Goal: Information Seeking & Learning: Learn about a topic

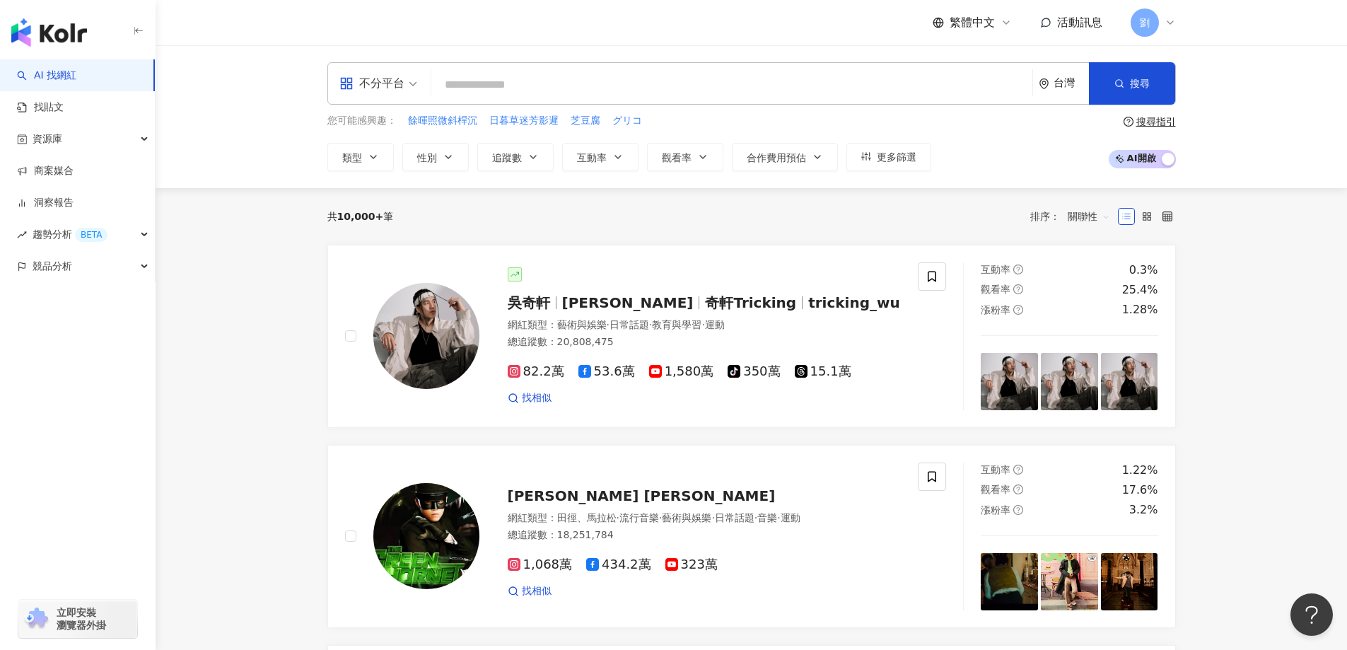
type input "**********"
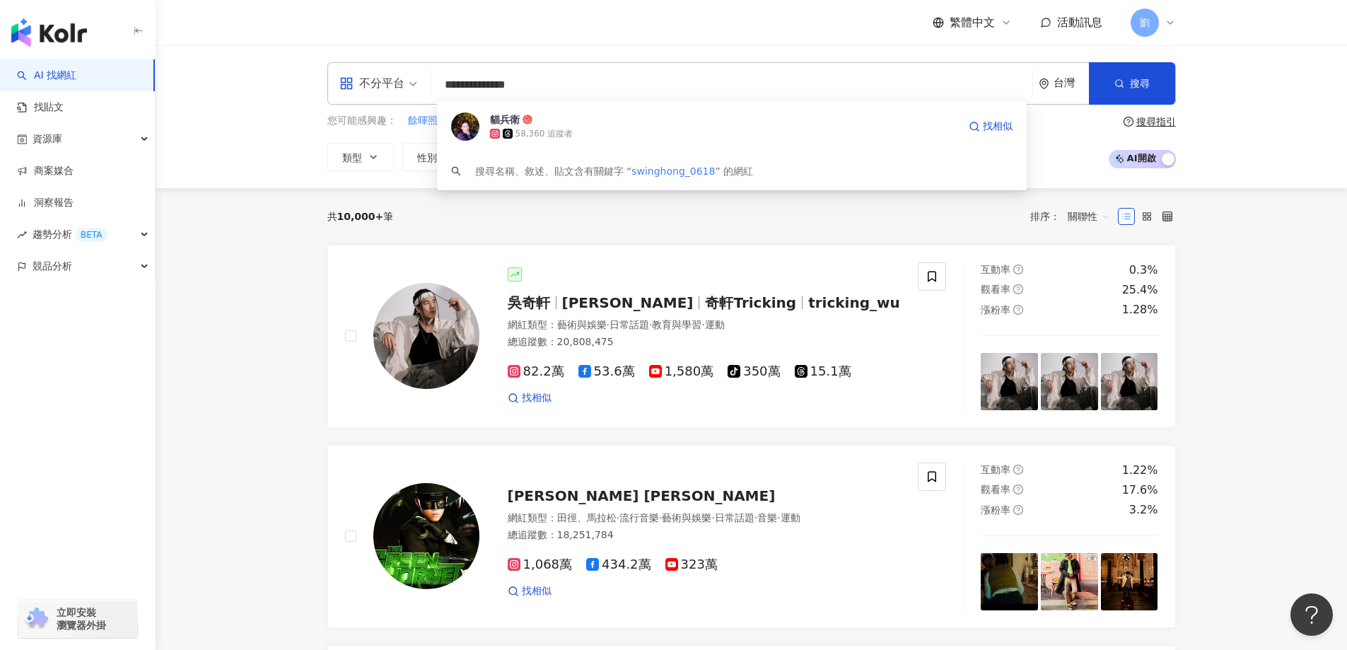
click at [591, 122] on span "貓兵衛" at bounding box center [724, 119] width 468 height 14
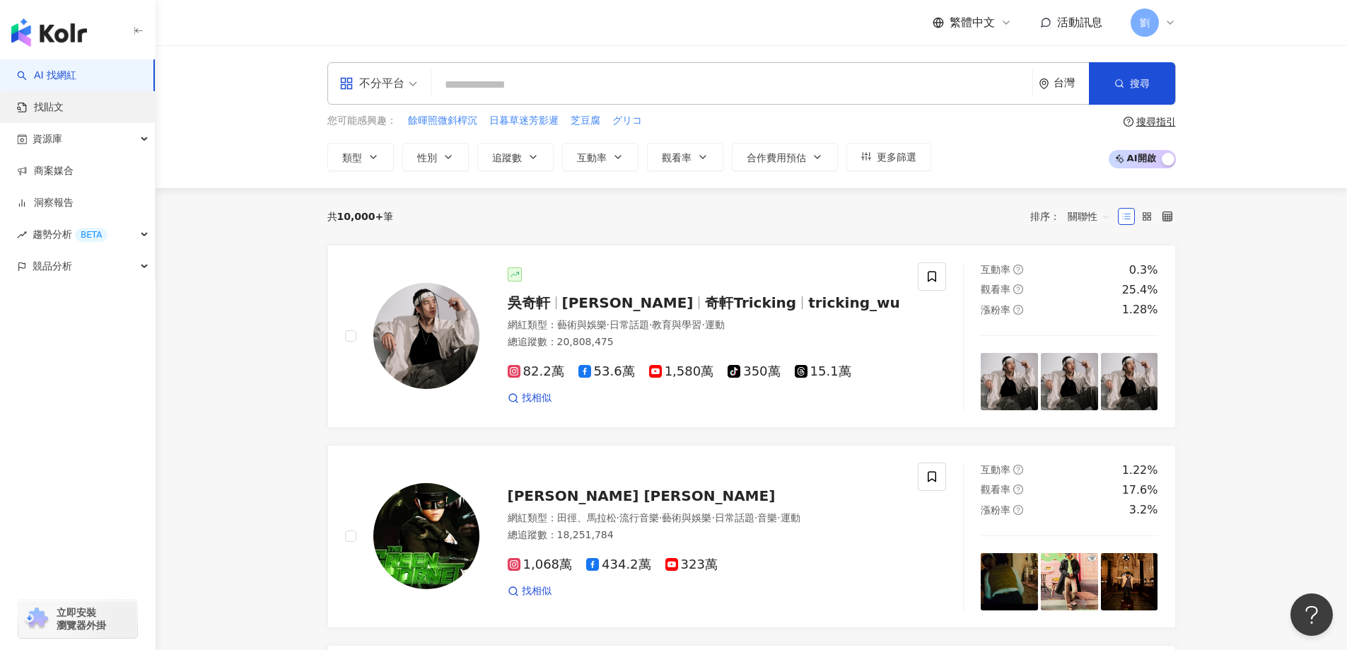
click at [64, 115] on link "找貼文" at bounding box center [40, 107] width 47 height 14
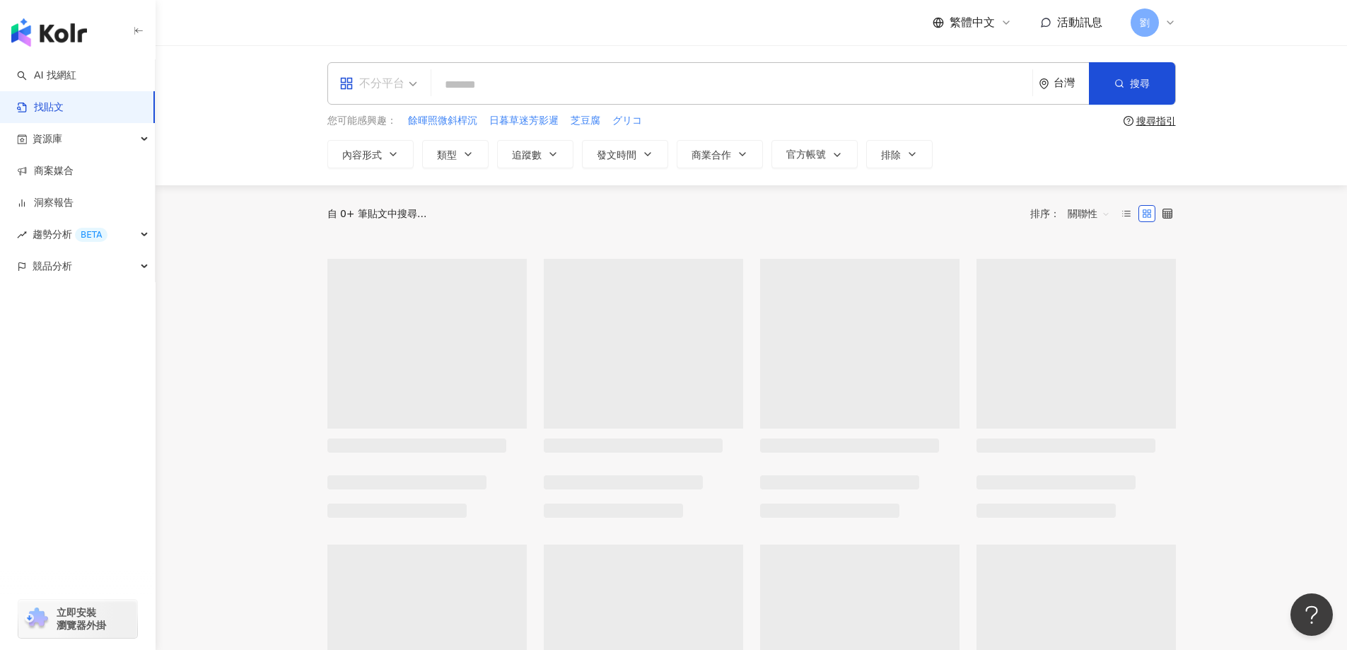
click at [382, 83] on div "不分平台" at bounding box center [371, 83] width 65 height 23
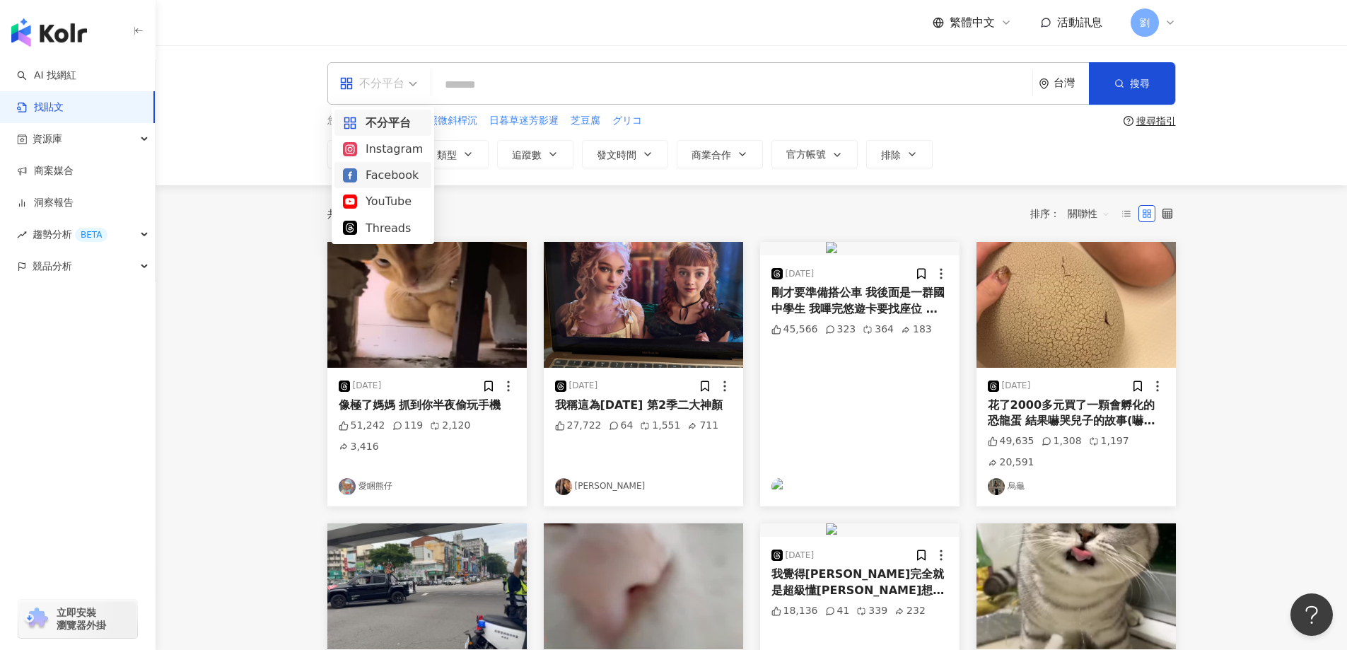
click at [374, 238] on div "Threads" at bounding box center [383, 228] width 97 height 26
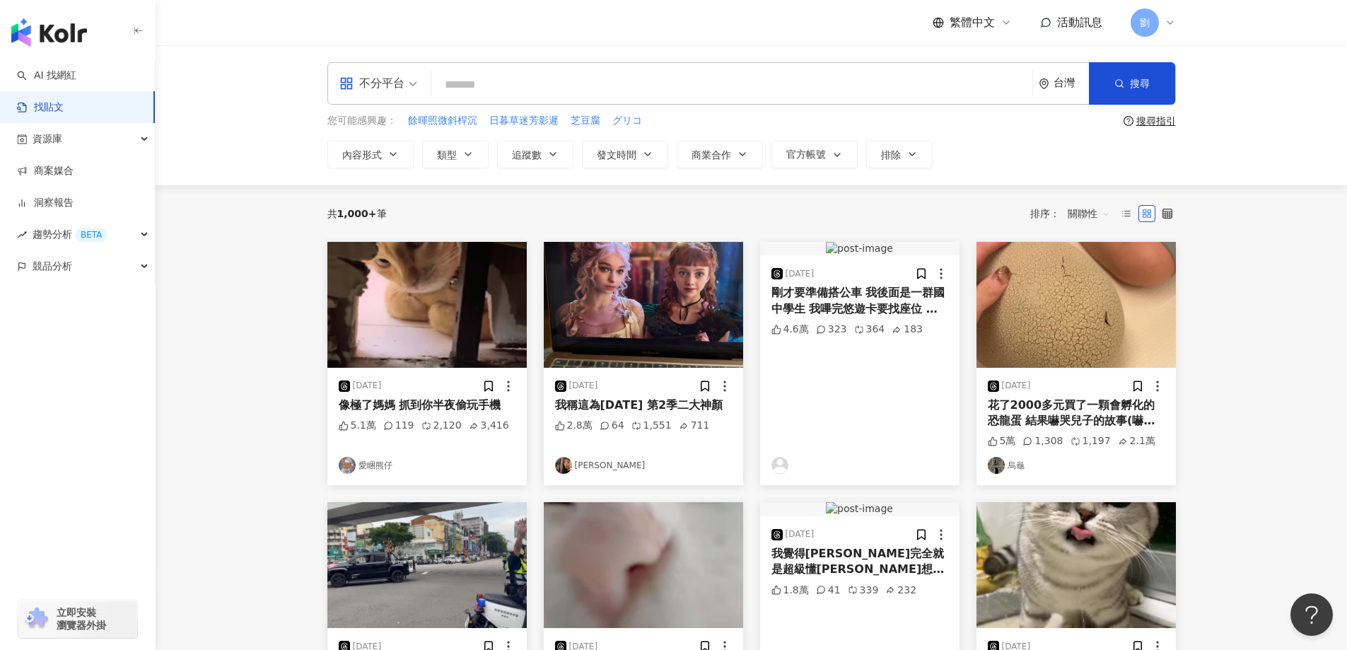
click at [373, 219] on div "共 1,000+ 筆" at bounding box center [356, 213] width 59 height 11
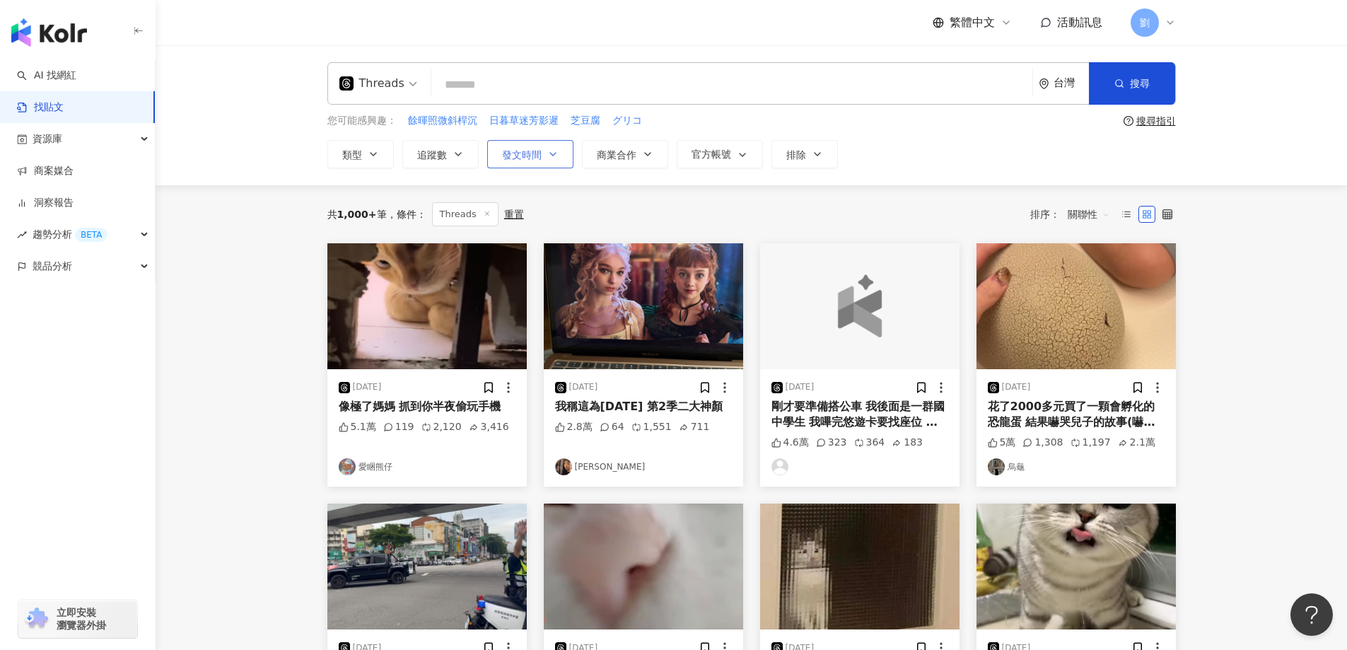
click at [540, 162] on button "發文時間" at bounding box center [530, 154] width 86 height 28
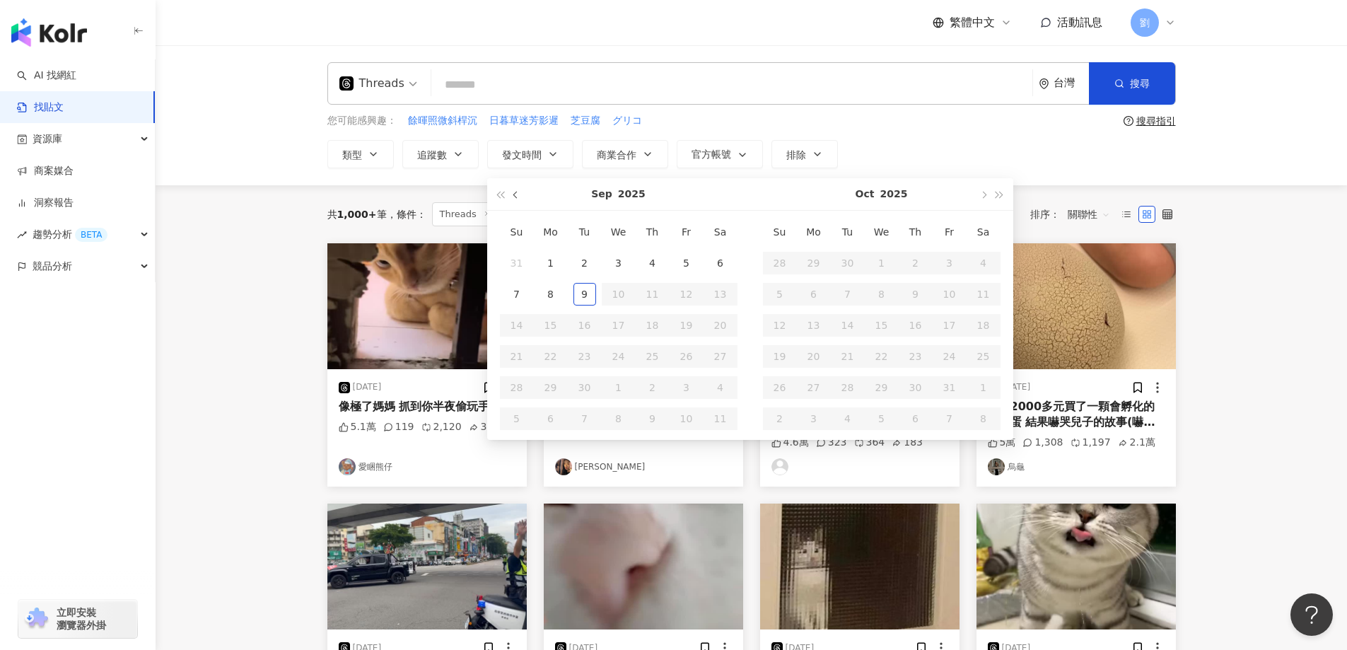
click at [514, 196] on span "button" at bounding box center [516, 195] width 7 height 7
type input "**********"
click at [680, 255] on div "1" at bounding box center [686, 263] width 23 height 23
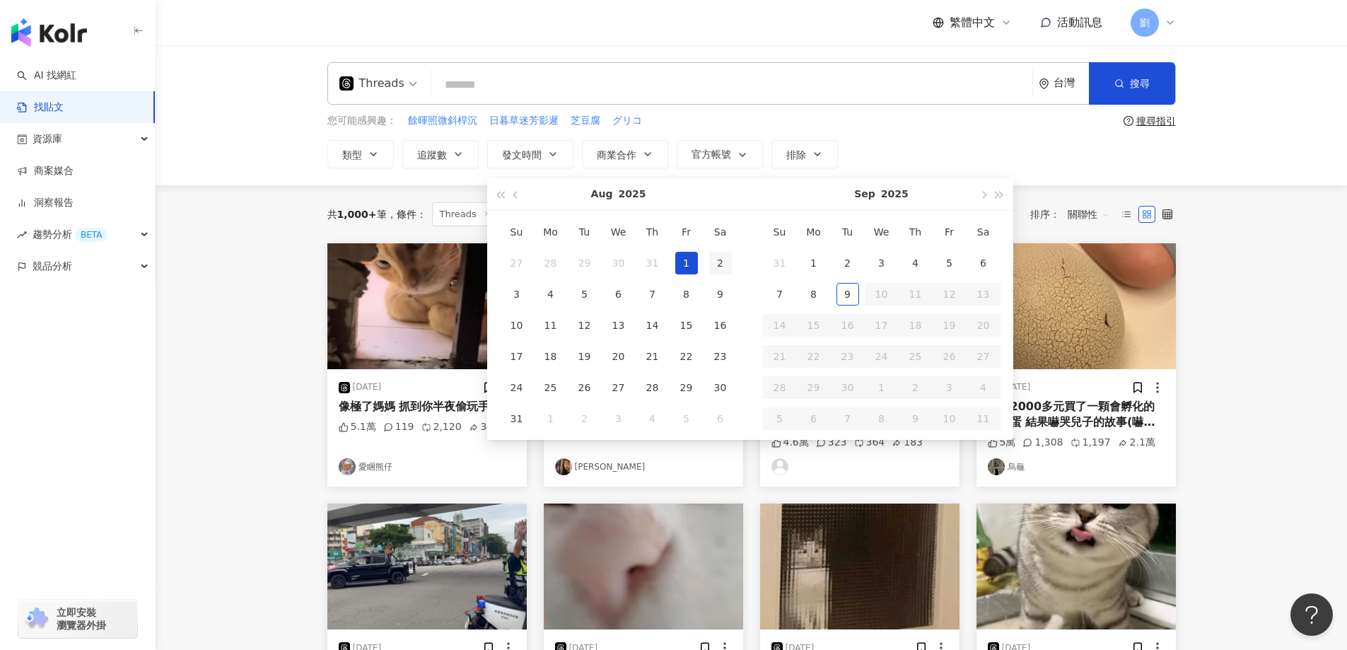
type input "**********"
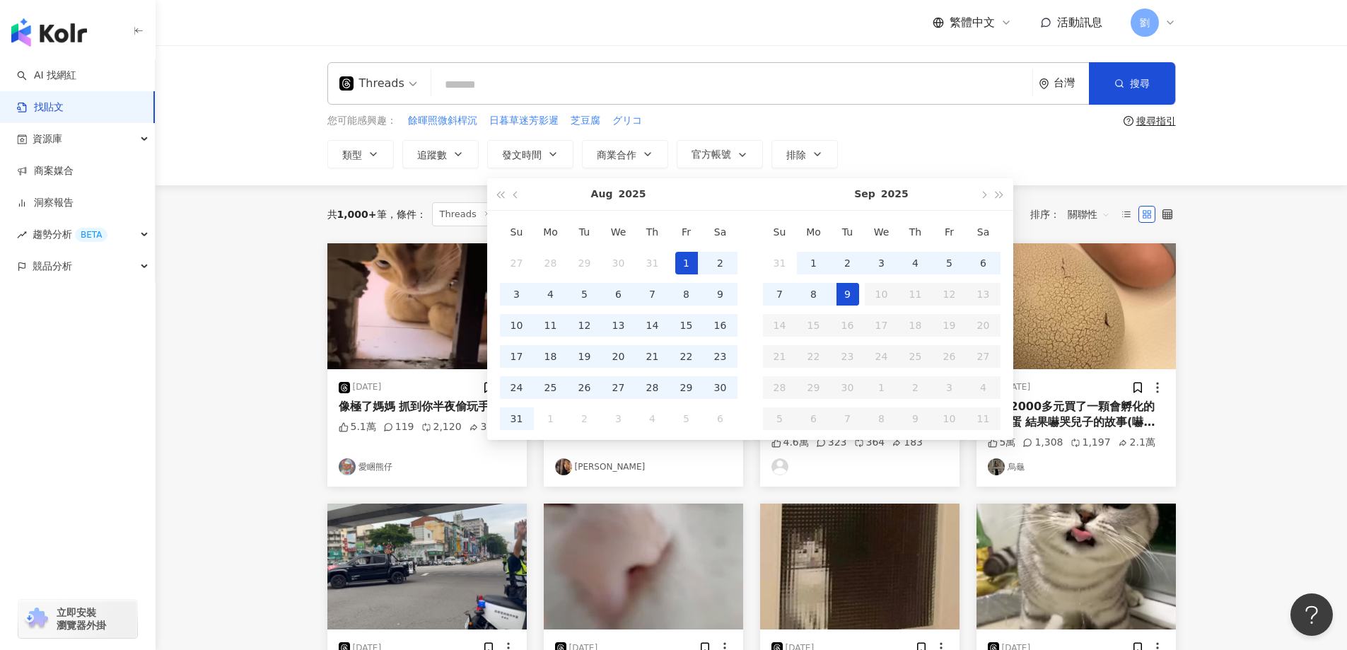
click at [846, 288] on div "9" at bounding box center [848, 294] width 23 height 23
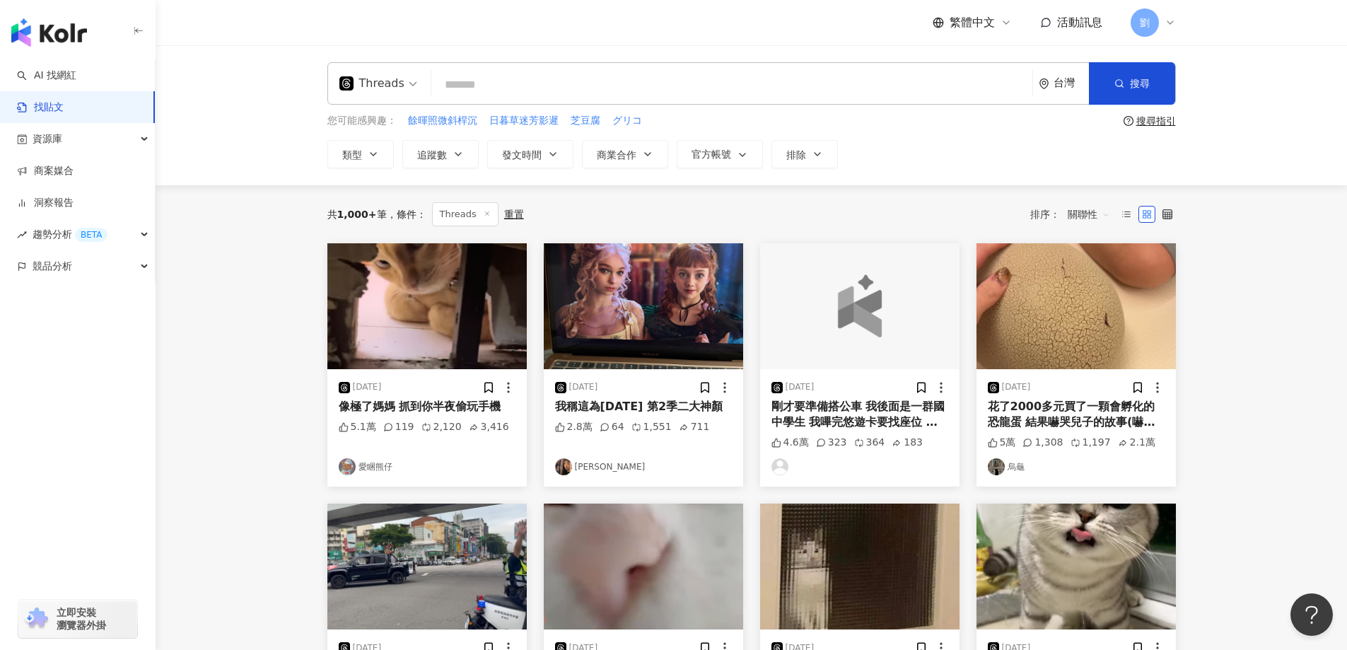
type input "**********"
click at [1072, 210] on span "關聯性" at bounding box center [1089, 214] width 42 height 23
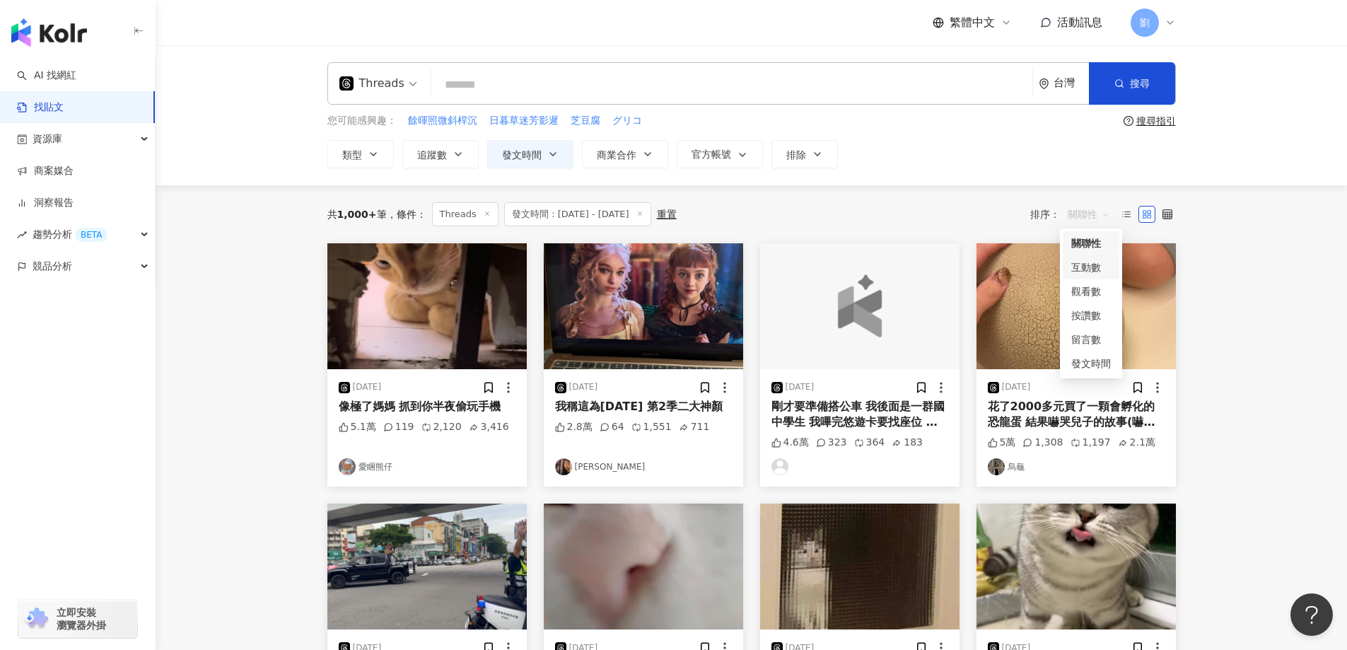
click at [1077, 269] on div "互動數" at bounding box center [1092, 268] width 40 height 16
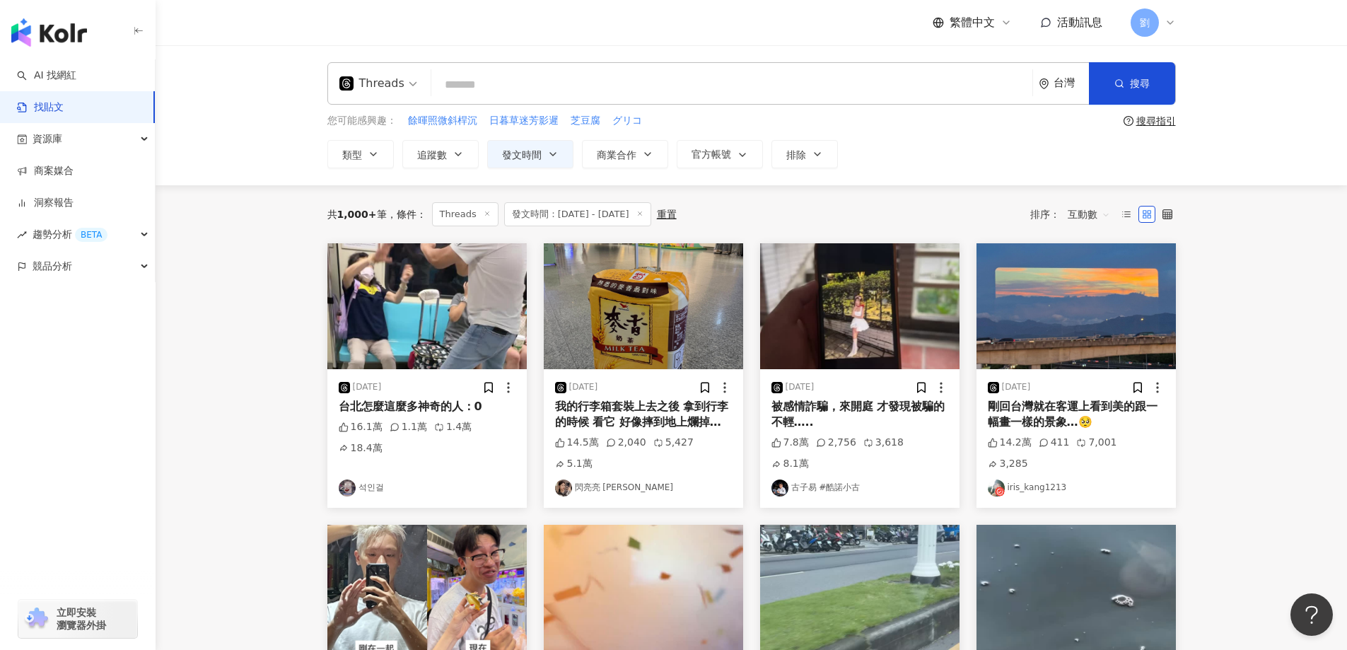
click at [629, 410] on div "我的行李箱套裝上去之後 拿到行李的時候 看它 好像摔到地上爛掉的鋁箔包 而且他在行李傳送帶上的時候大家都在看他 還⋯⋯拍他😂😂" at bounding box center [643, 415] width 177 height 32
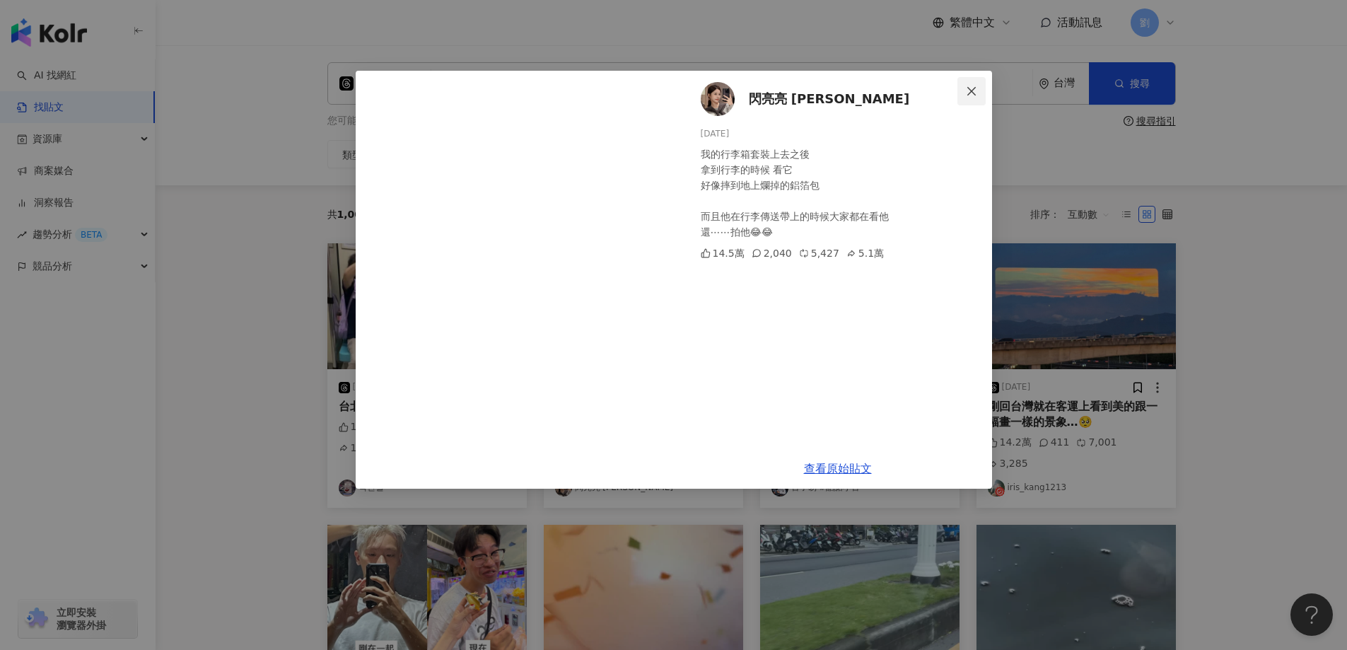
click at [970, 87] on icon "close" at bounding box center [971, 91] width 11 height 11
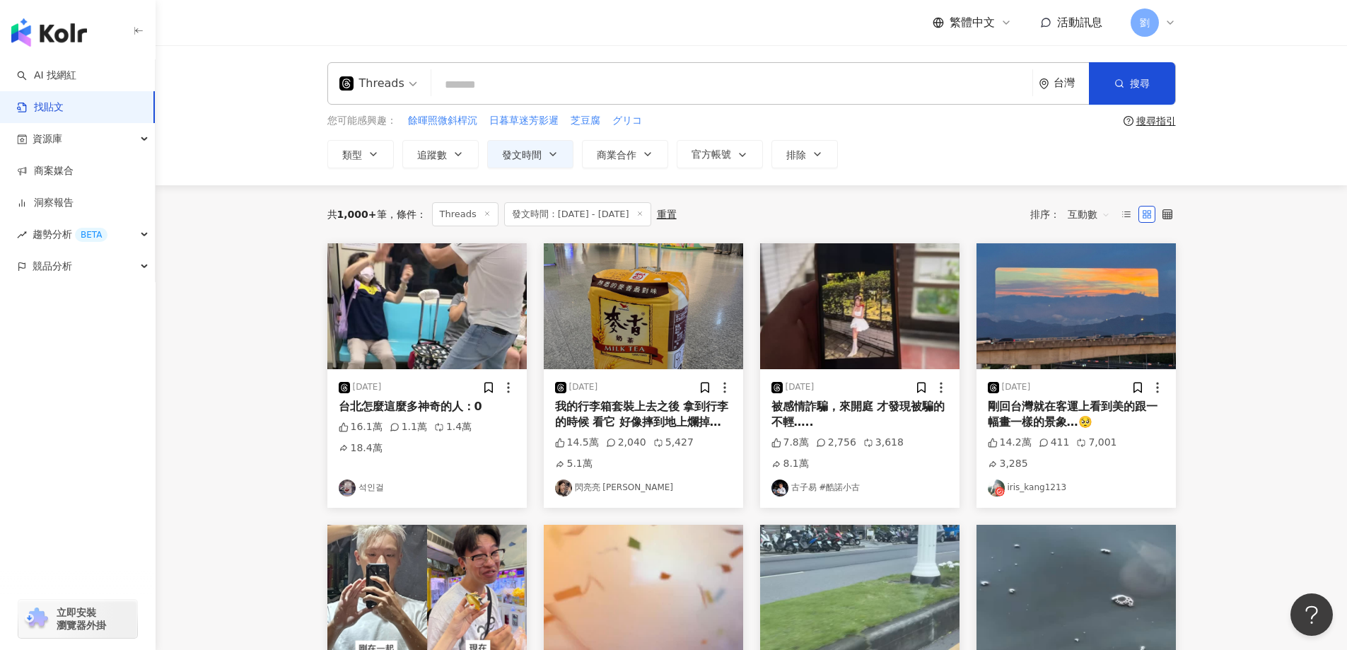
click at [834, 405] on div "被感情詐騙，來開庭 才發現被騙的不輕….." at bounding box center [860, 415] width 177 height 32
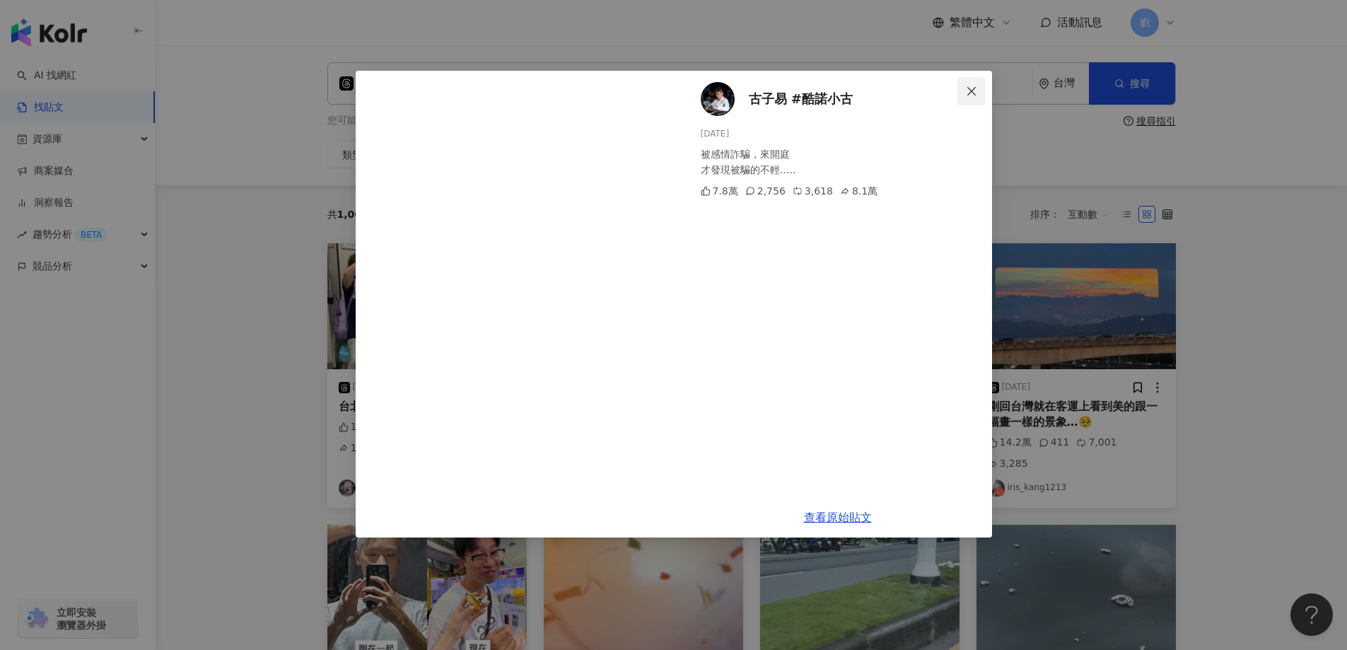
click at [975, 94] on span "Close" at bounding box center [972, 91] width 28 height 11
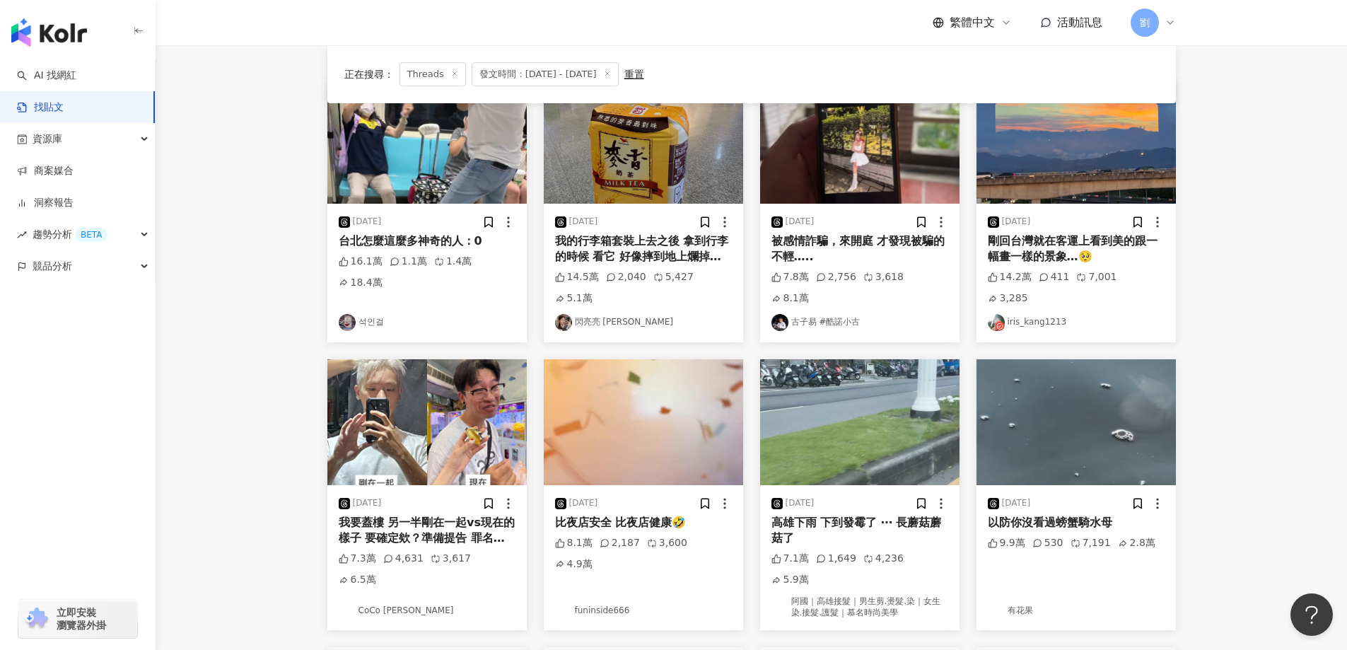
scroll to position [283, 0]
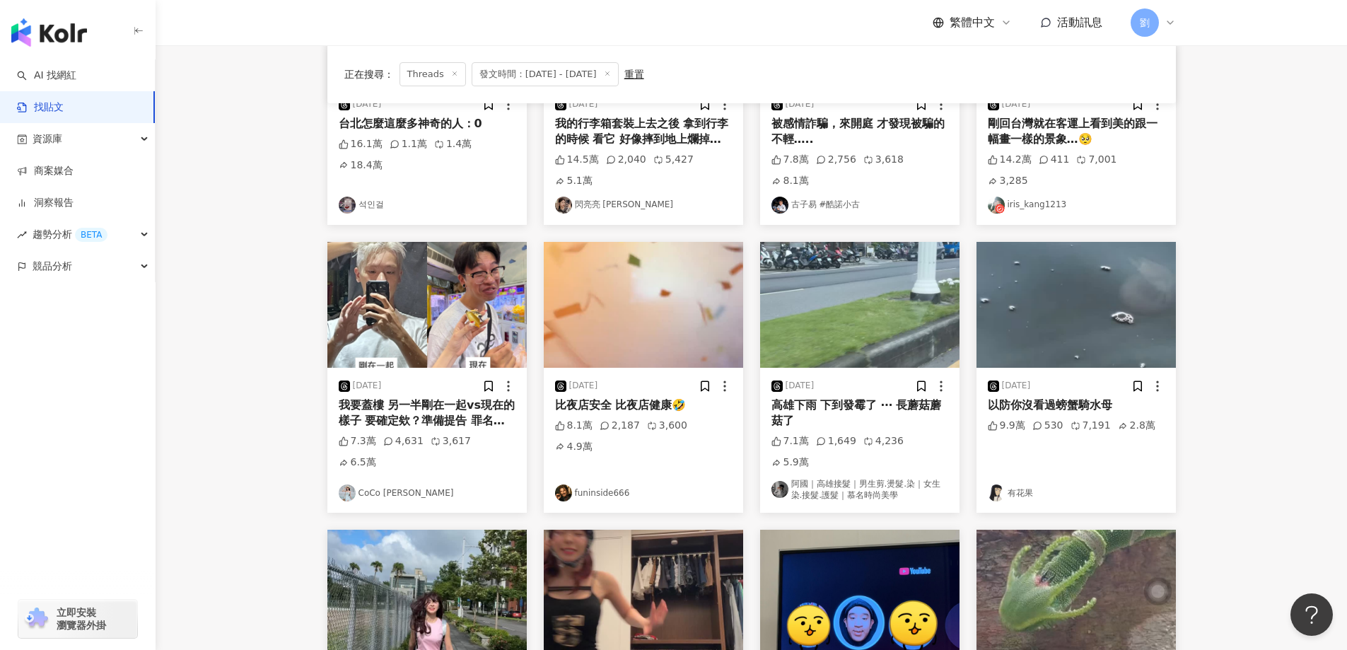
click at [448, 397] on div "我要蓋樓 另一半剛在一起vs現在的樣子 要確定欸？準備提告 罪名：詐欺" at bounding box center [427, 413] width 177 height 32
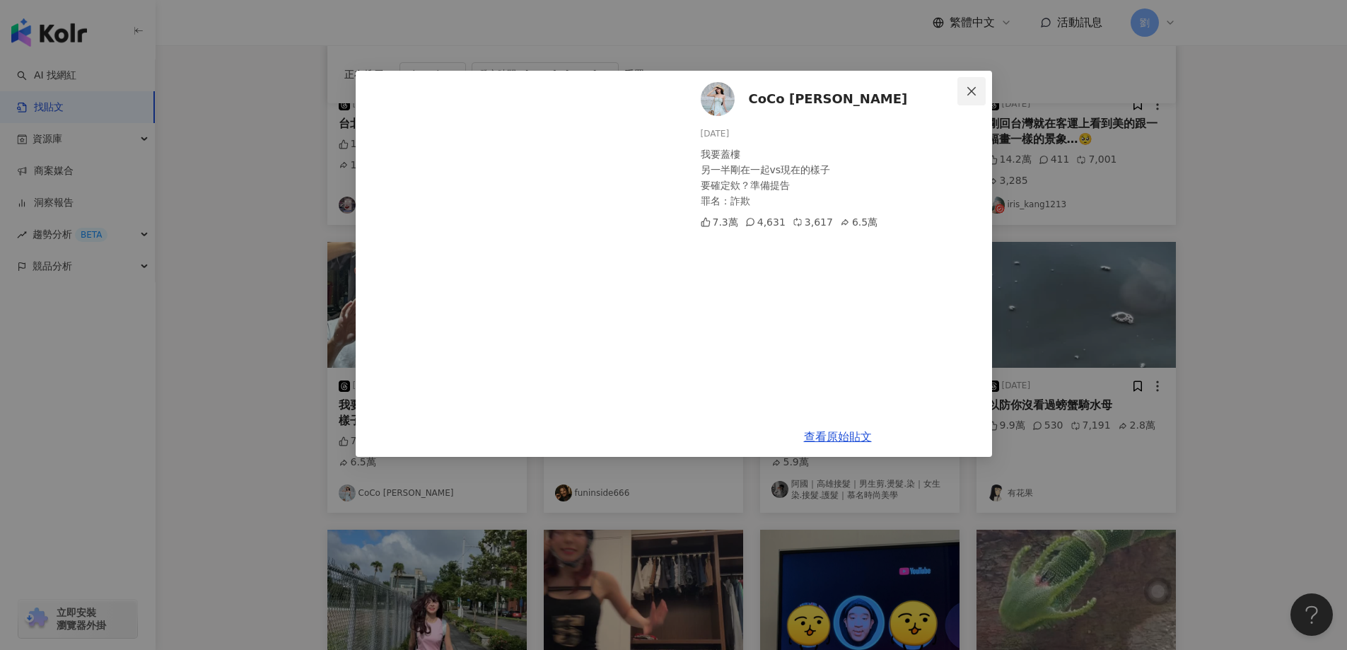
click at [977, 98] on button "Close" at bounding box center [972, 91] width 28 height 28
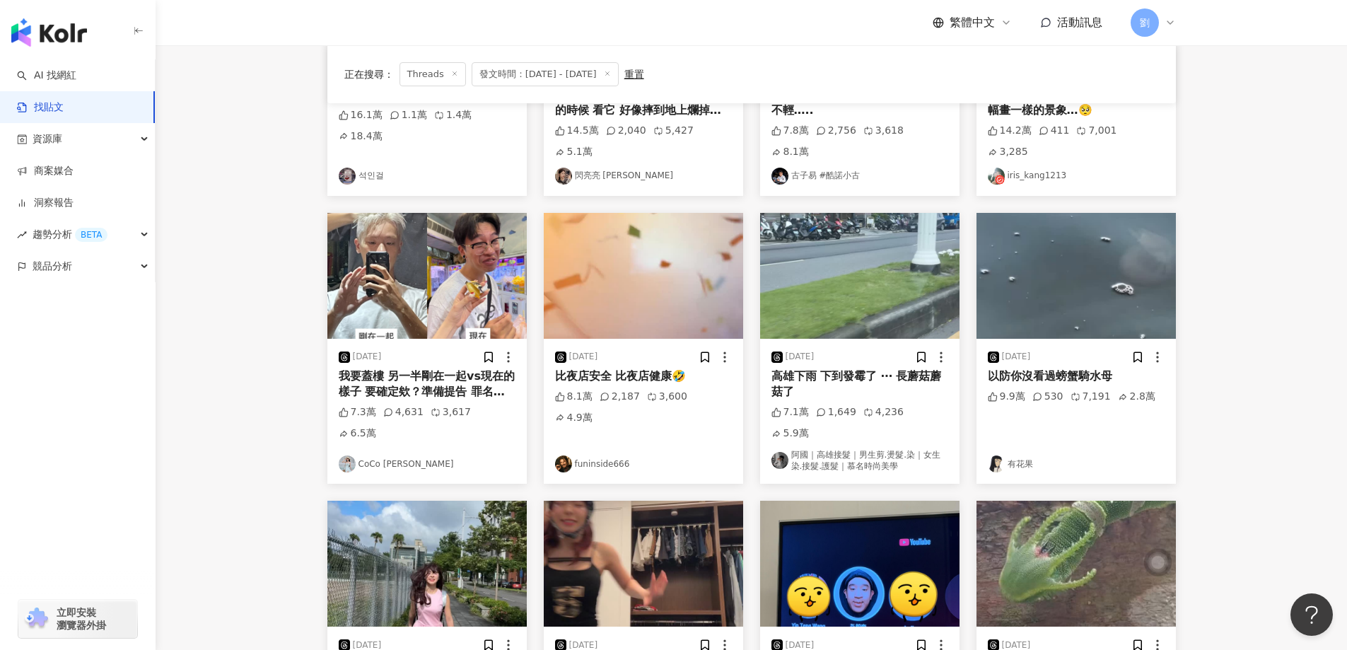
scroll to position [636, 0]
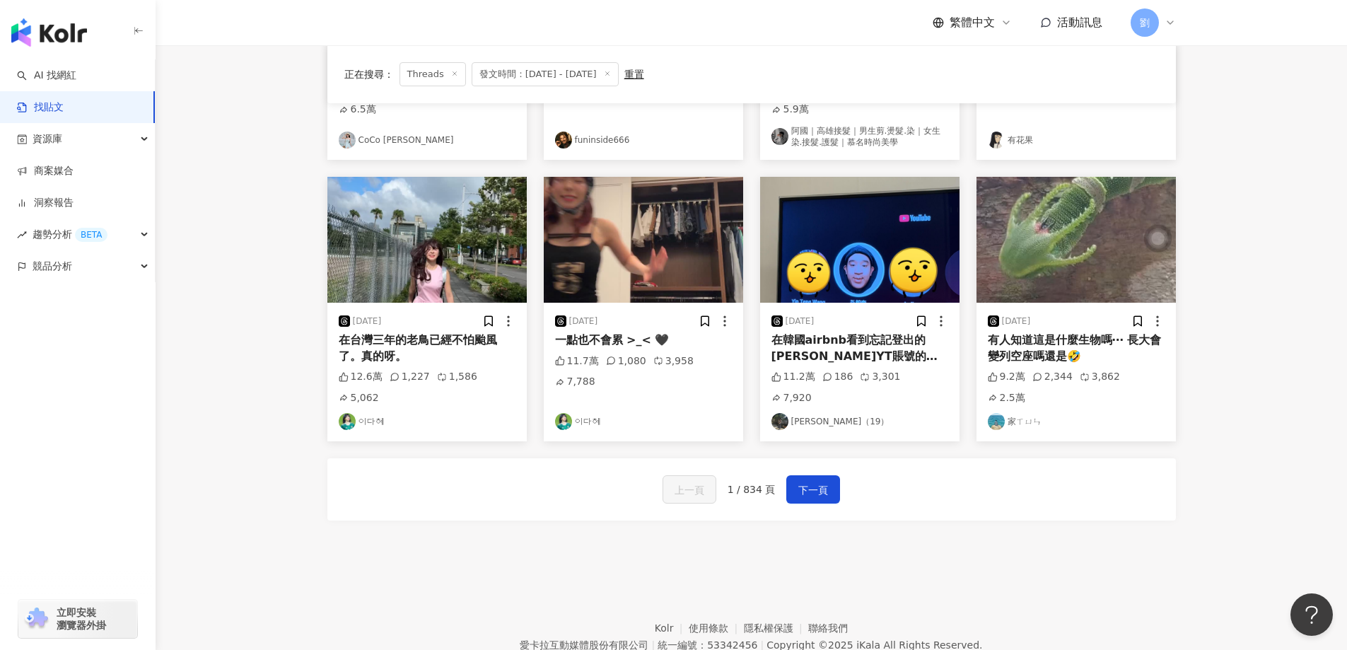
click at [1064, 204] on img "button" at bounding box center [1076, 240] width 199 height 126
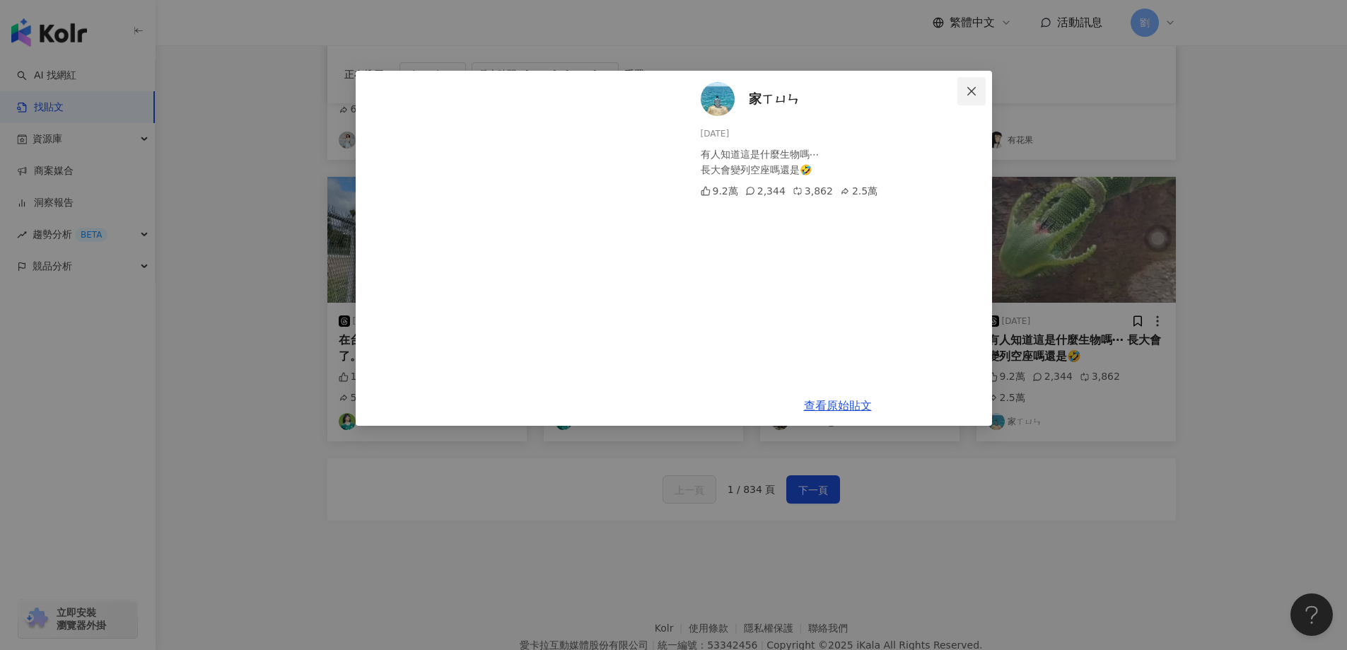
click at [965, 95] on span "Close" at bounding box center [972, 91] width 28 height 11
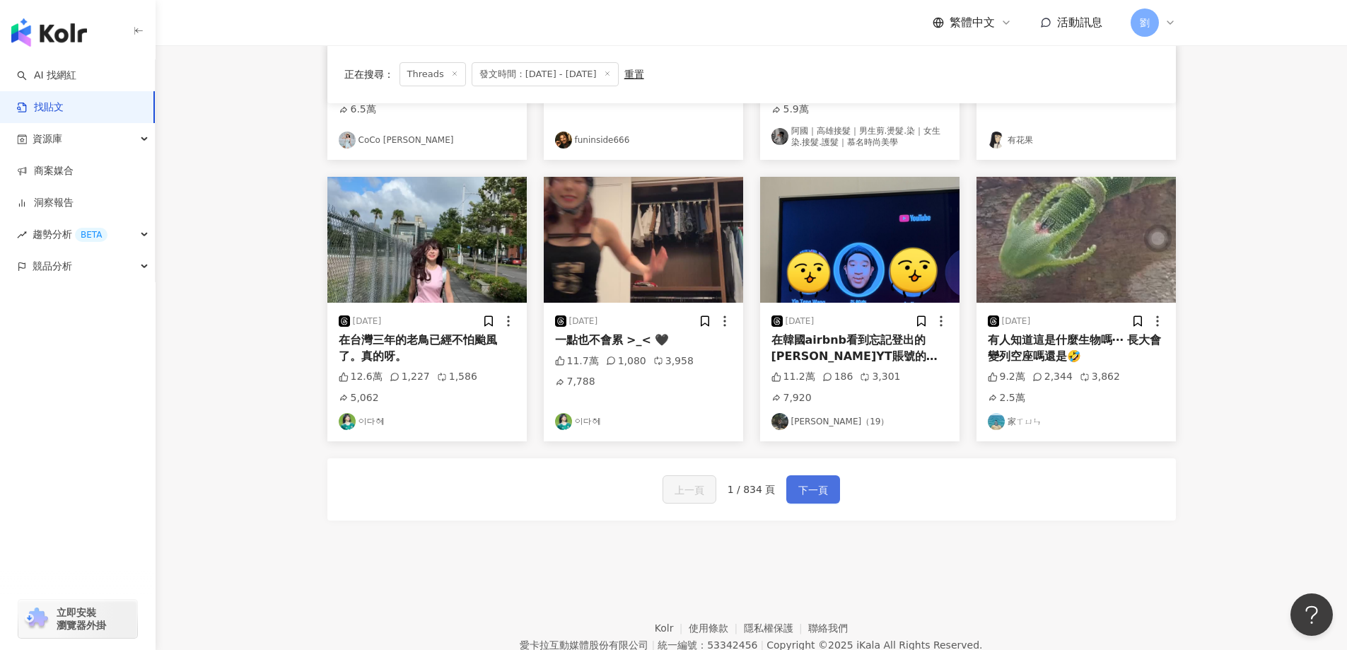
click at [820, 482] on span "下一頁" at bounding box center [814, 490] width 30 height 17
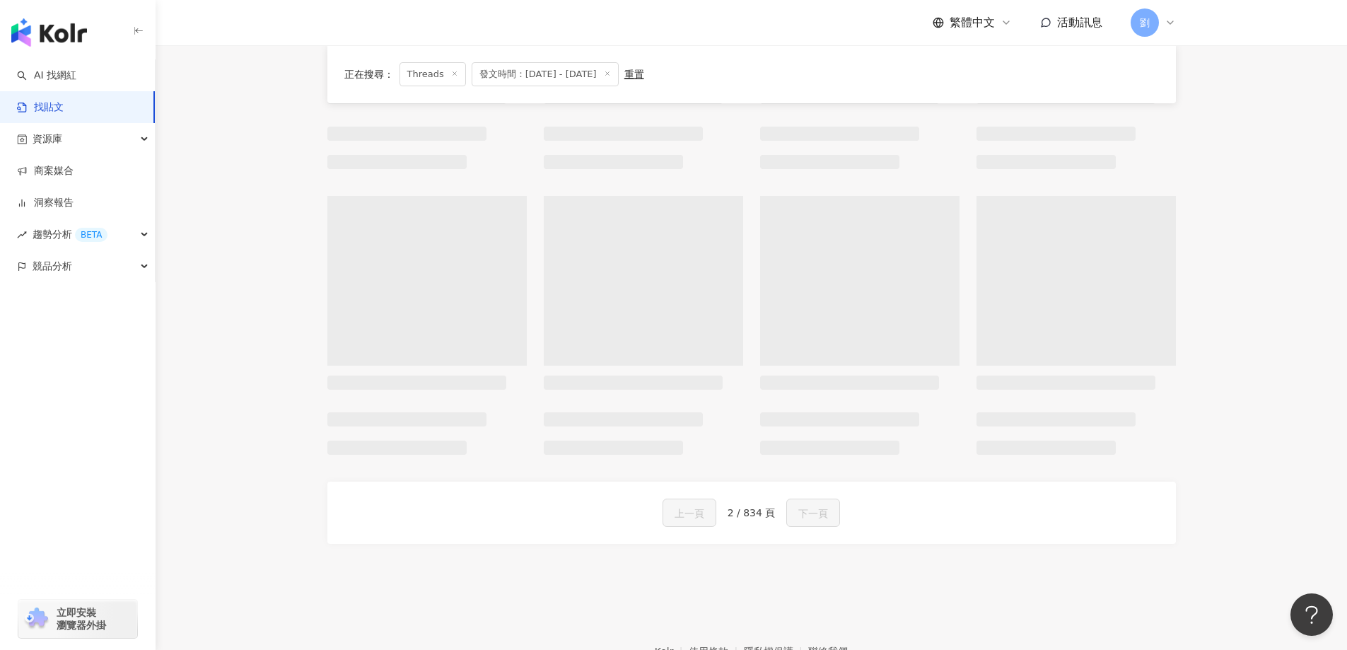
scroll to position [722, 0]
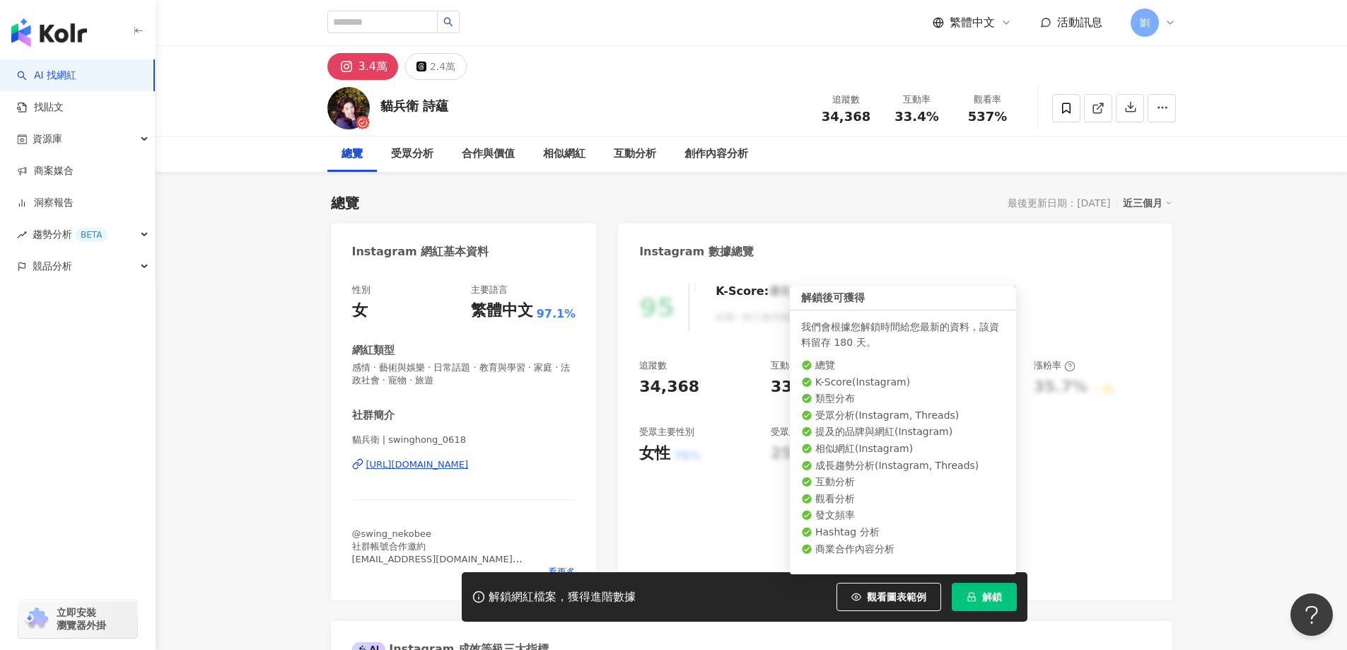
click at [962, 591] on button "解鎖" at bounding box center [984, 597] width 65 height 28
